Goal: Task Accomplishment & Management: Check status

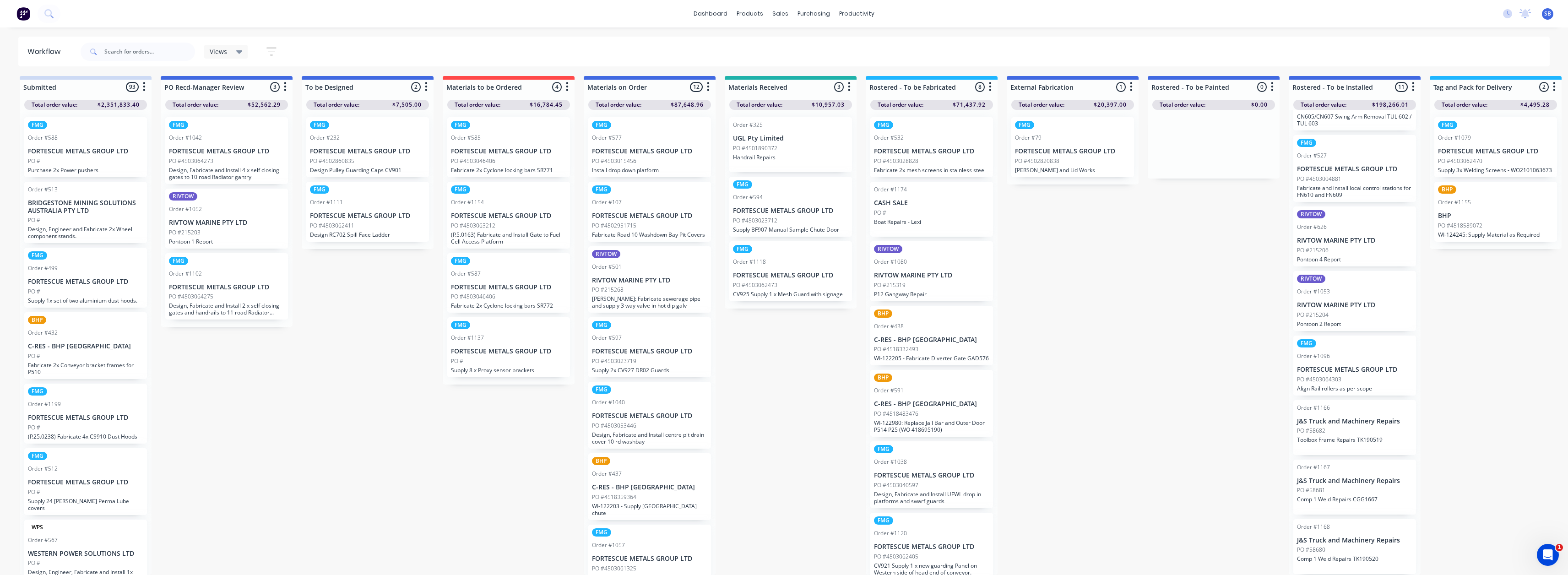
scroll to position [254, 0]
click at [815, 46] on div "Sales Orders" at bounding box center [814, 50] width 37 height 8
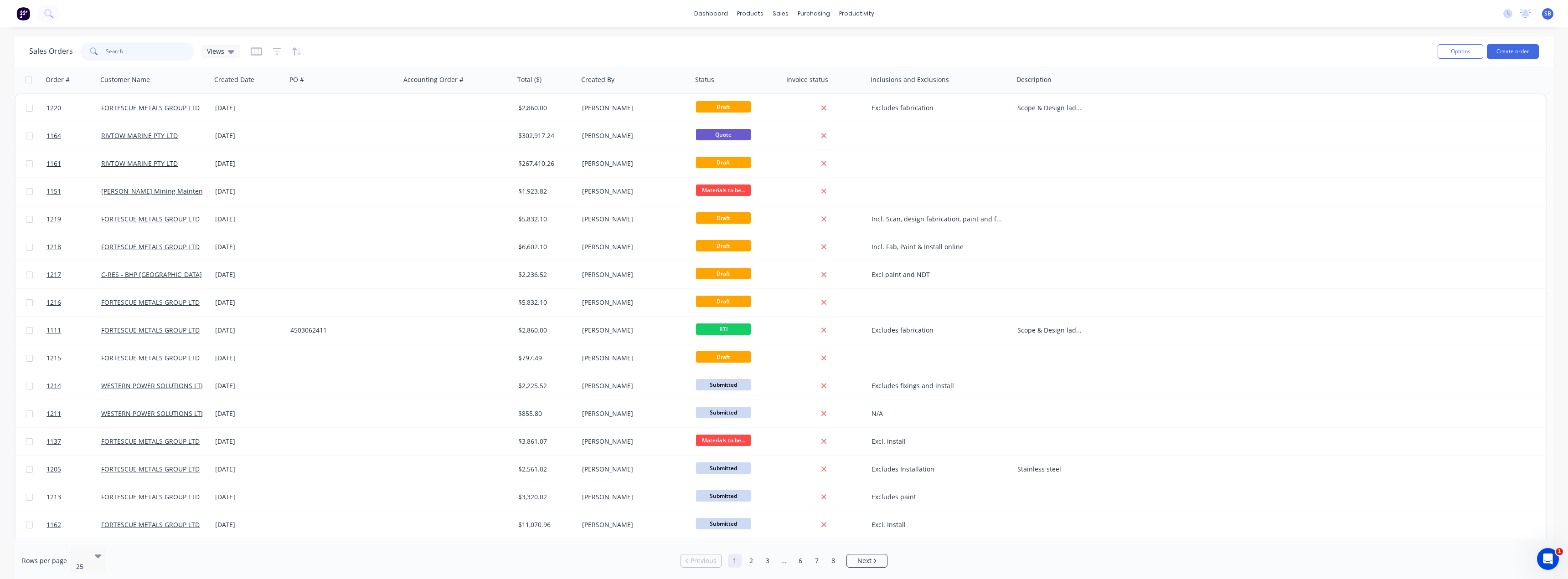
click at [140, 50] on input "text" at bounding box center [150, 52] width 89 height 18
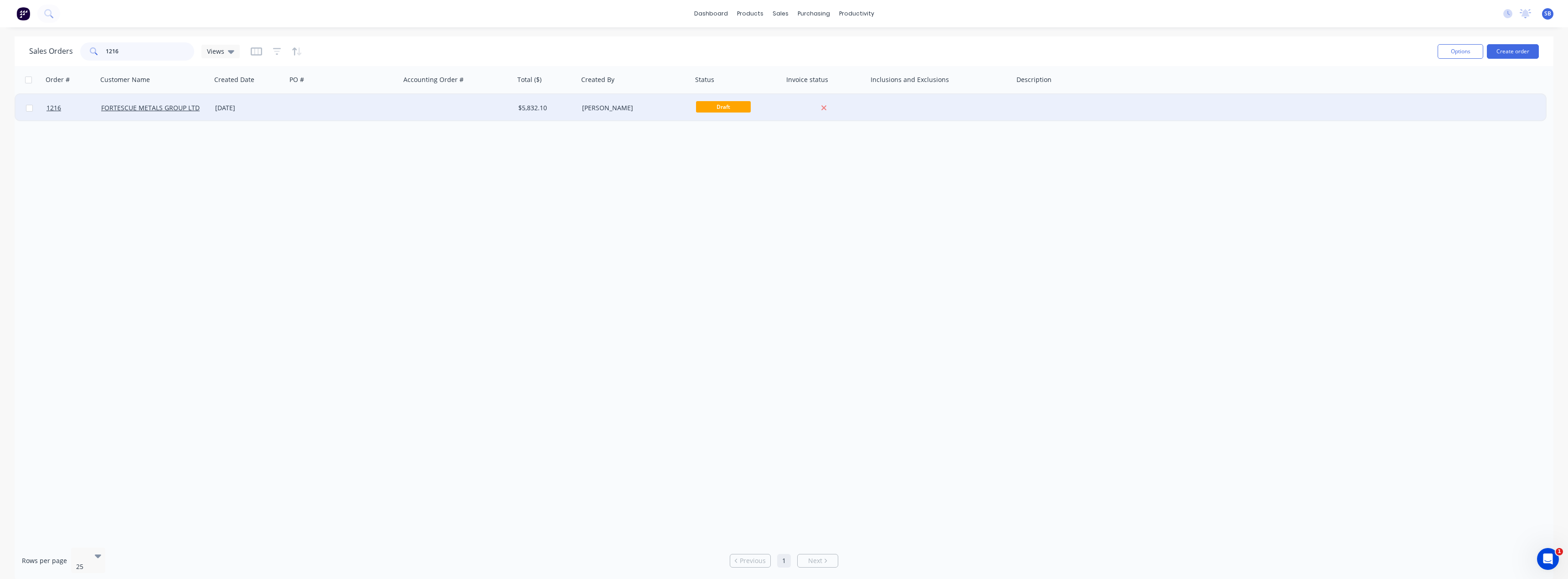
type input "1216"
click at [219, 106] on div "[DATE]" at bounding box center [249, 108] width 68 height 9
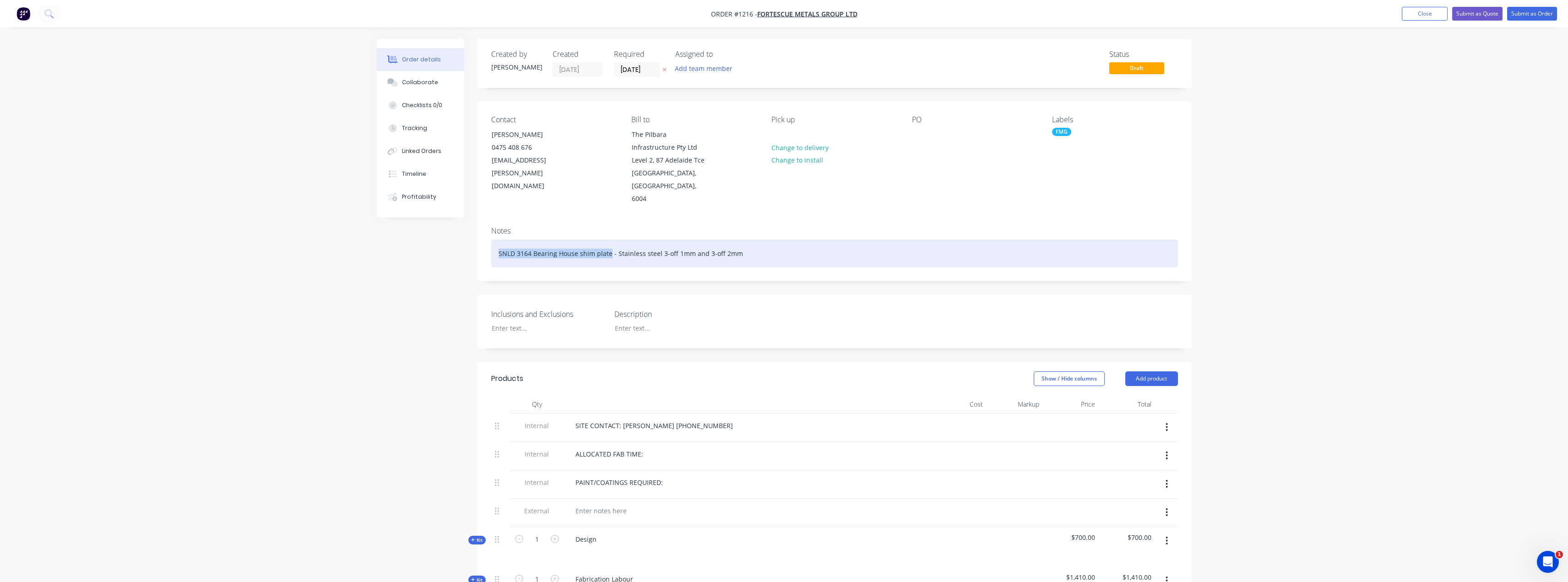
drag, startPoint x: 497, startPoint y: 243, endPoint x: 608, endPoint y: 241, distance: 111.0
click at [608, 241] on div "SNLD 3164 Bearing House shim plate - Stainless steel 3-off 1mm and 3-off 2mm" at bounding box center [834, 254] width 686 height 28
copy div "SNLD 3164 Bearing House shim plate"
